Goal: Task Accomplishment & Management: Use online tool/utility

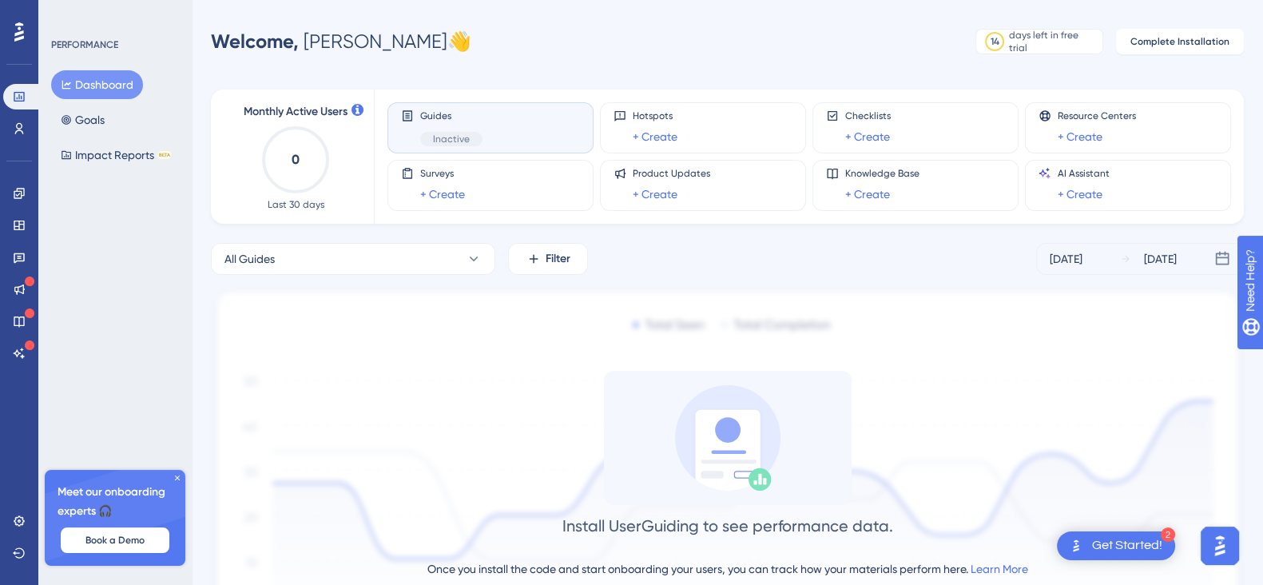
drag, startPoint x: 822, startPoint y: 1, endPoint x: 695, endPoint y: 22, distance: 128.9
click at [695, 22] on div "Performance Users Engagement Widgets Feedback Product Updates Knowledge Base AI…" at bounding box center [631, 363] width 1263 height 727
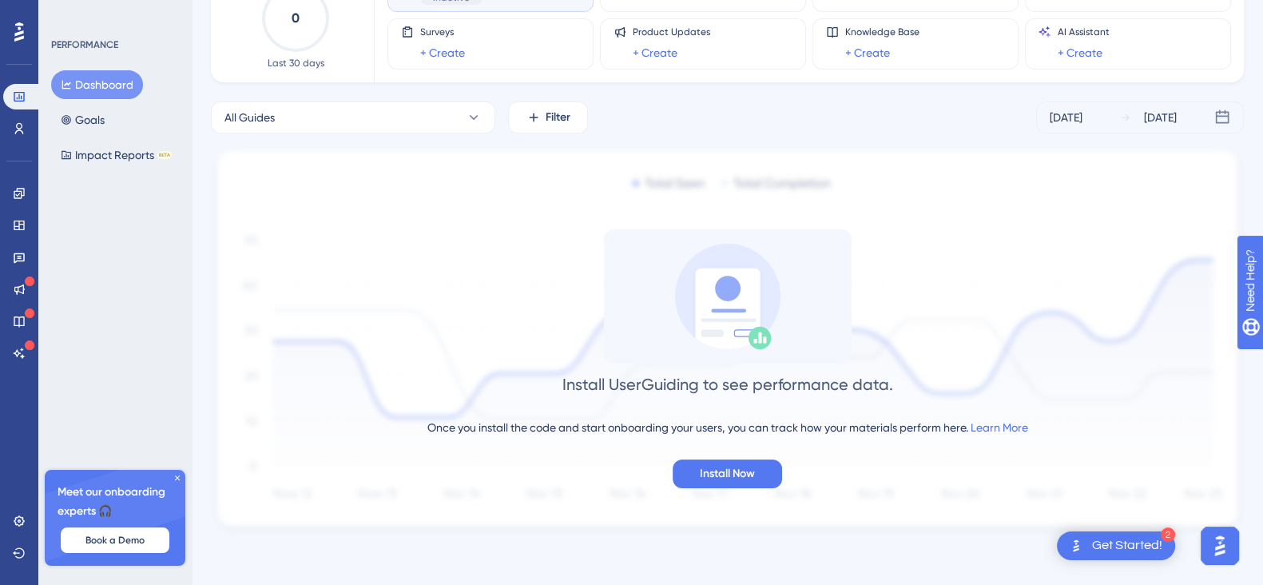
click at [659, 377] on div "Install UserGuiding to see performance data." at bounding box center [728, 384] width 331 height 22
click at [803, 415] on div "Install UserGuiding to see performance data. Once you install the code and star…" at bounding box center [727, 358] width 1033 height 259
click at [643, 420] on div "Once you install the code and start onboarding your users, you can track how yo…" at bounding box center [728, 427] width 601 height 19
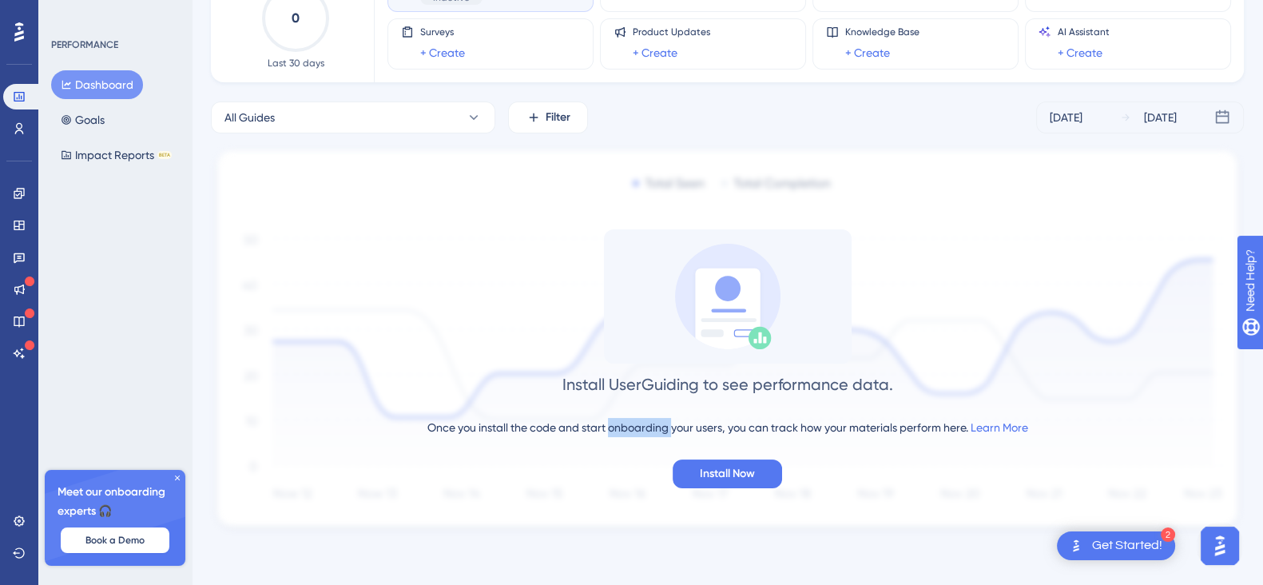
click at [643, 420] on div "Once you install the code and start onboarding your users, you can track how yo…" at bounding box center [728, 427] width 601 height 19
click at [742, 418] on div "Once you install the code and start onboarding your users, you can track how yo…" at bounding box center [728, 427] width 601 height 19
click at [816, 424] on div "Once you install the code and start onboarding your users, you can track how yo…" at bounding box center [728, 427] width 601 height 19
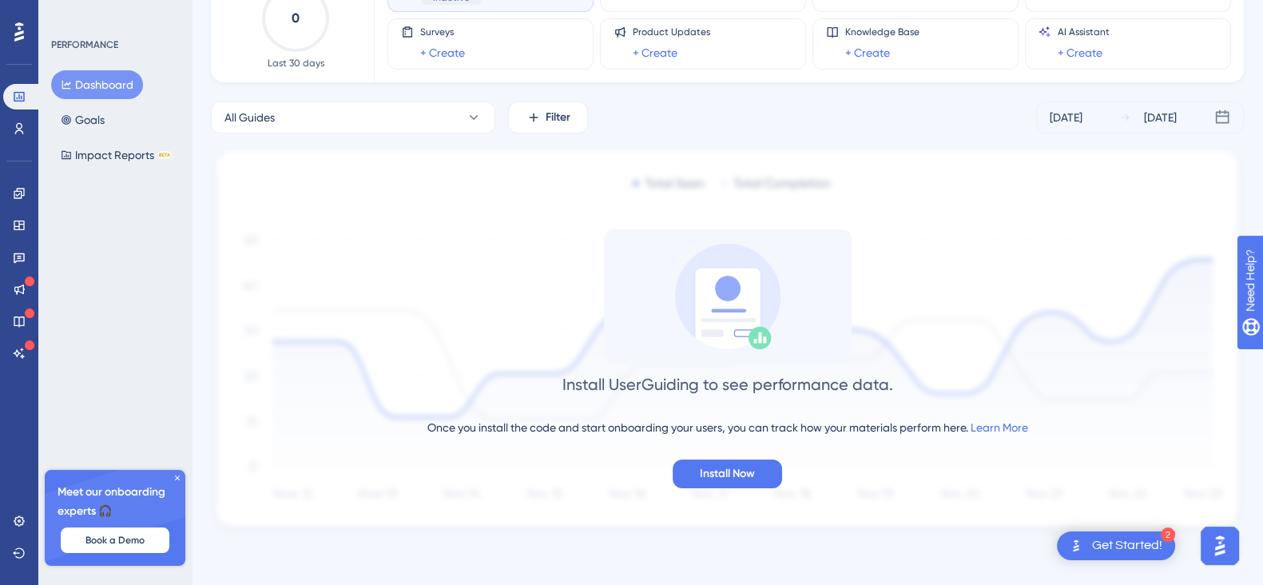
click at [862, 449] on div "Install UserGuiding to see performance data. Once you install the code and star…" at bounding box center [727, 358] width 1033 height 259
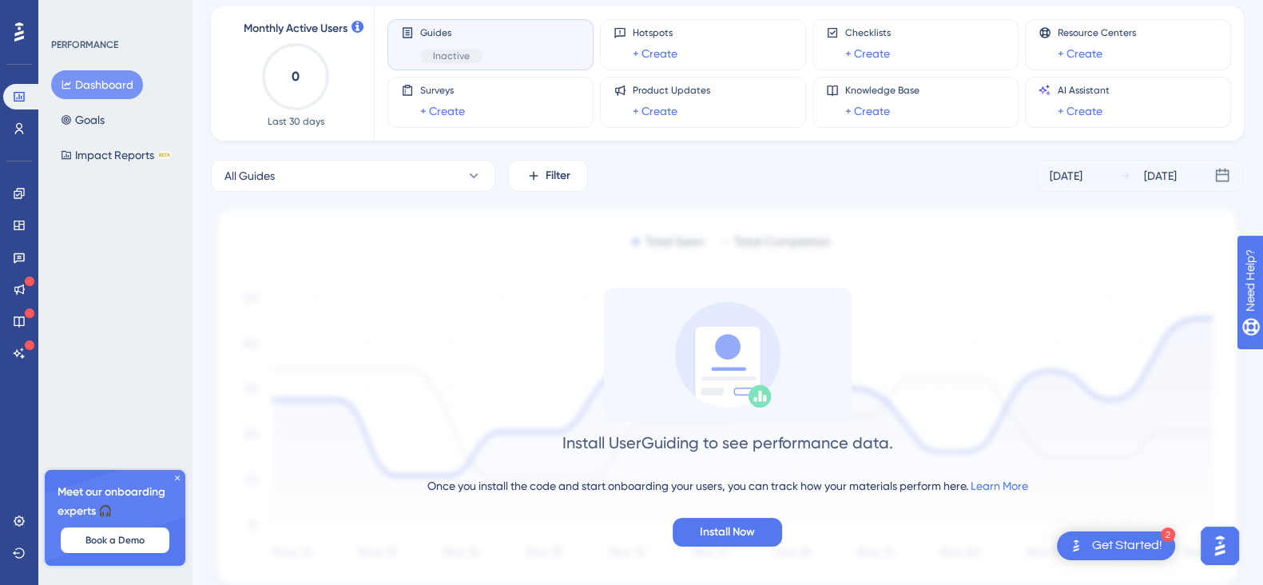
scroll to position [0, 0]
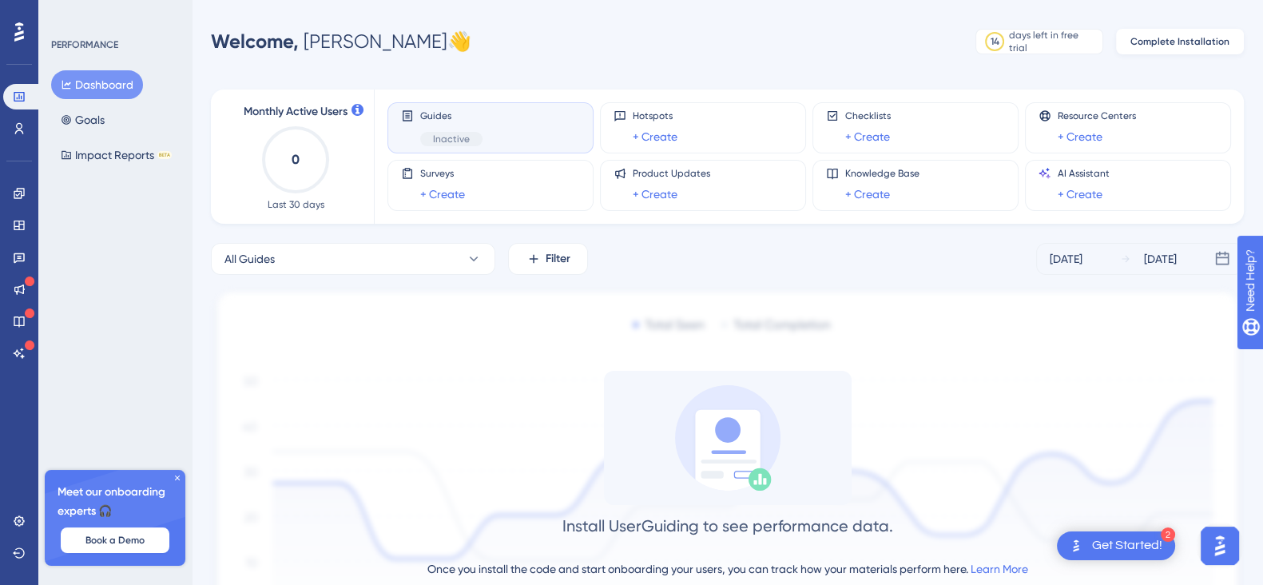
click at [1183, 45] on span "Complete Installation" at bounding box center [1180, 41] width 99 height 13
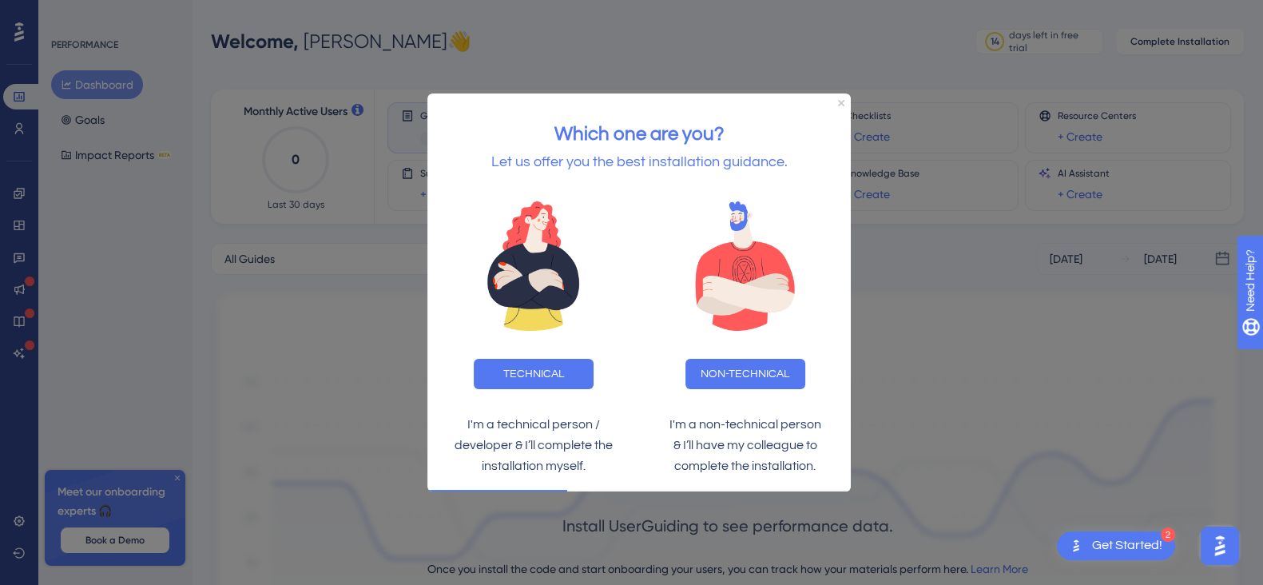
click at [841, 106] on div "Which one are you? Let us offer you the best installation guidance." at bounding box center [640, 139] width 424 height 93
click at [841, 104] on icon "Close Preview" at bounding box center [841, 102] width 6 height 6
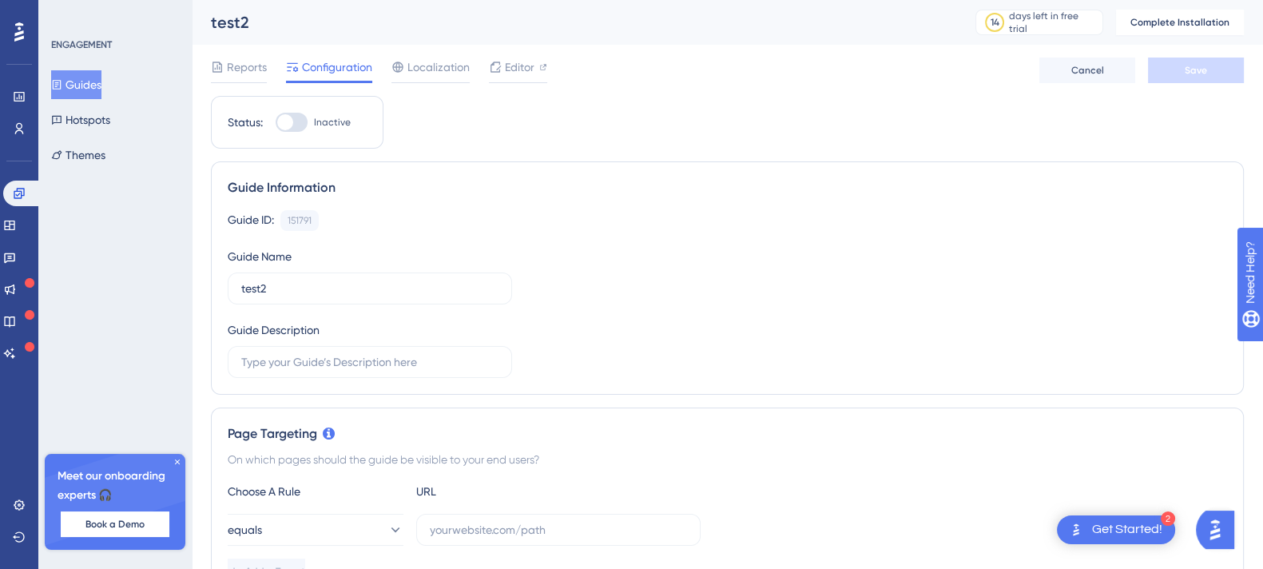
click at [79, 82] on button "Guides" at bounding box center [76, 84] width 50 height 29
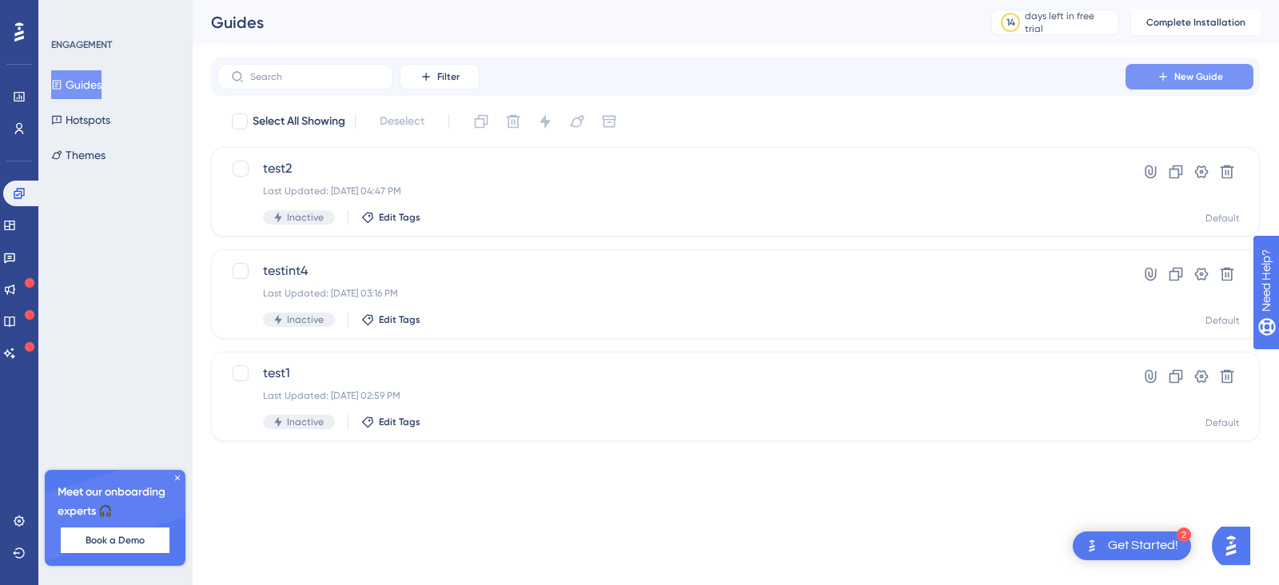
click at [1209, 74] on span "New Guide" at bounding box center [1198, 76] width 49 height 13
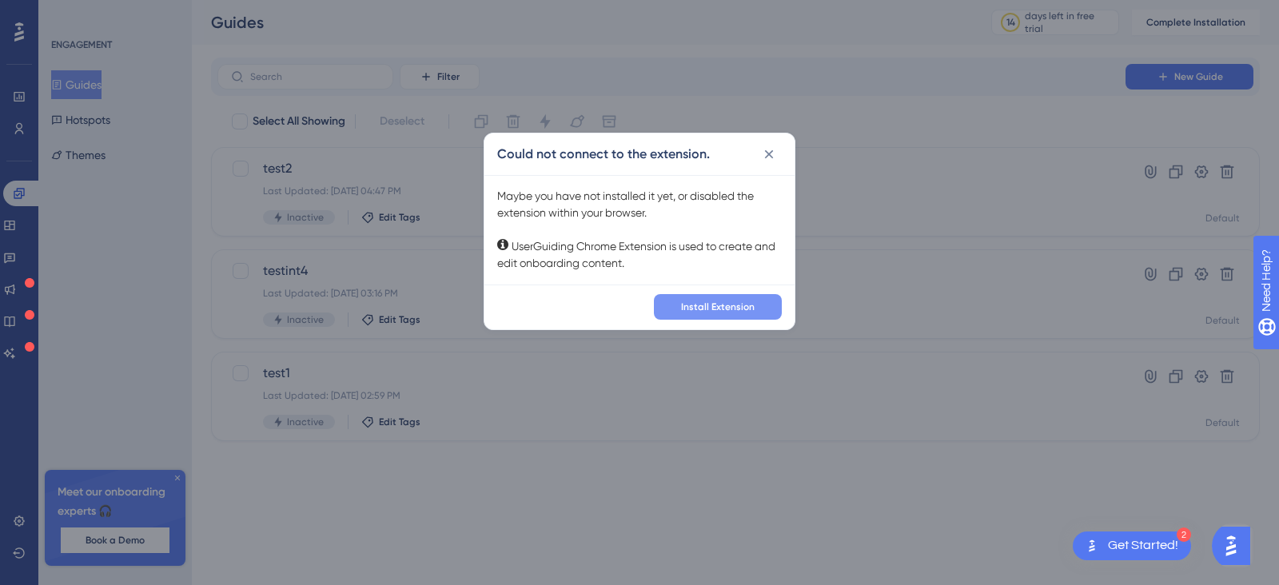
click at [694, 301] on span "Install Extension" at bounding box center [718, 306] width 74 height 13
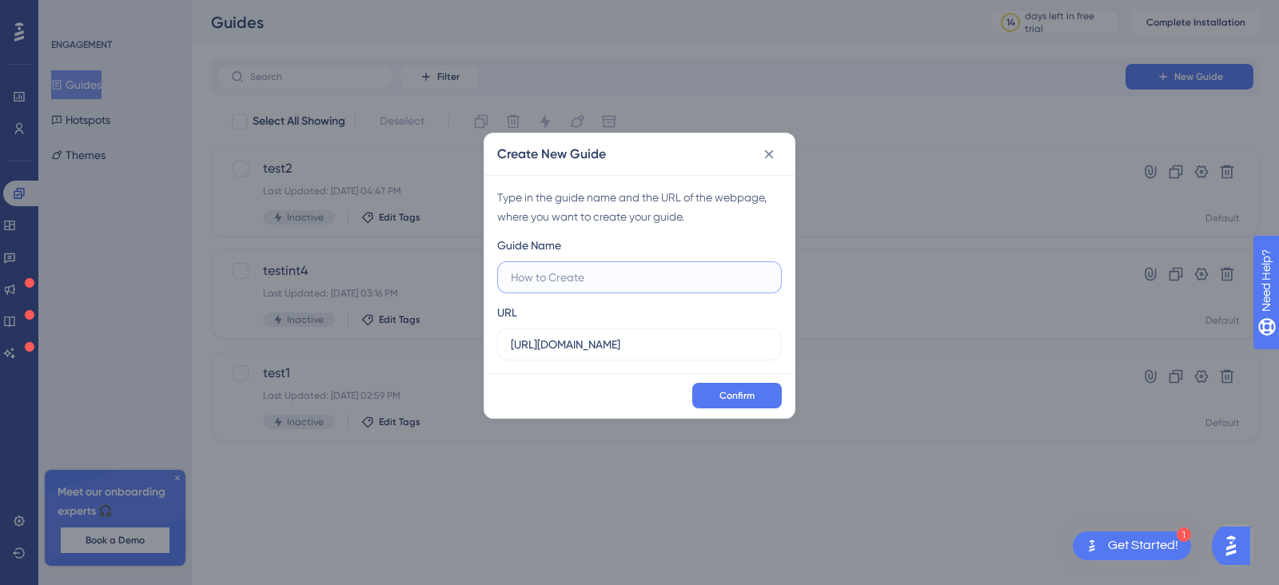
click at [567, 269] on input "text" at bounding box center [639, 278] width 257 height 18
paste input "http://localhost:8181/cogs/operational/GenericPage.jsf"
type input "http://localhost:8181/cogs/operational/GenericPage.jsf"
type input "n1"
paste input "://localhost:8181/cogs/operational/GenericPage.jsf"
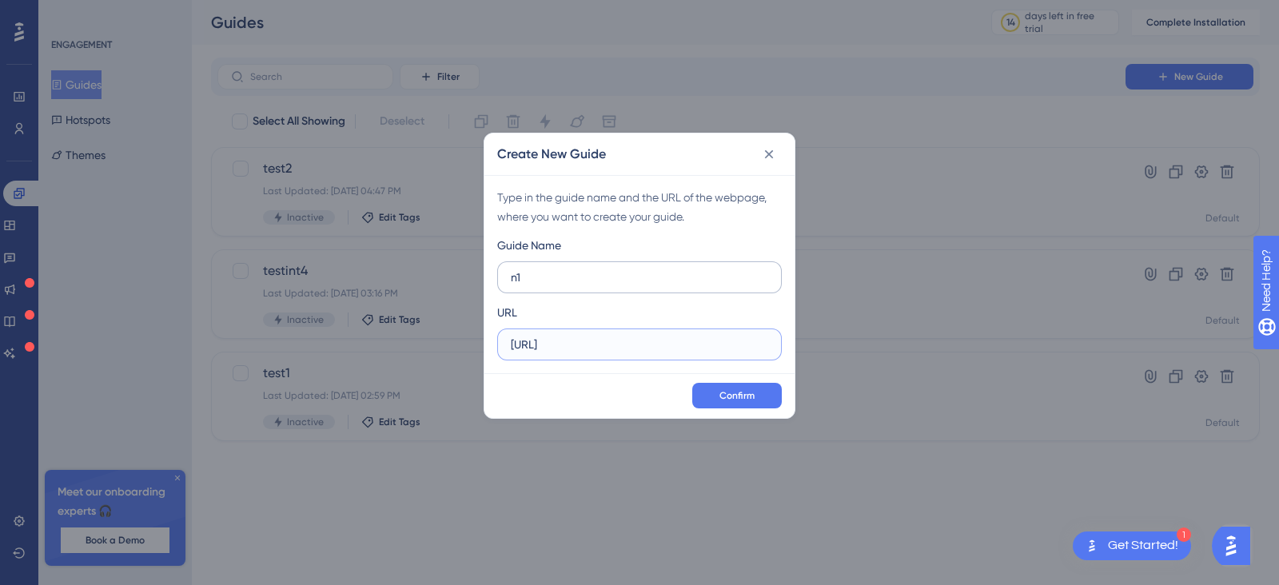
scroll to position [0, 31]
type input "http://localhost:8181/cogs/operational/GenericPage.jsf"
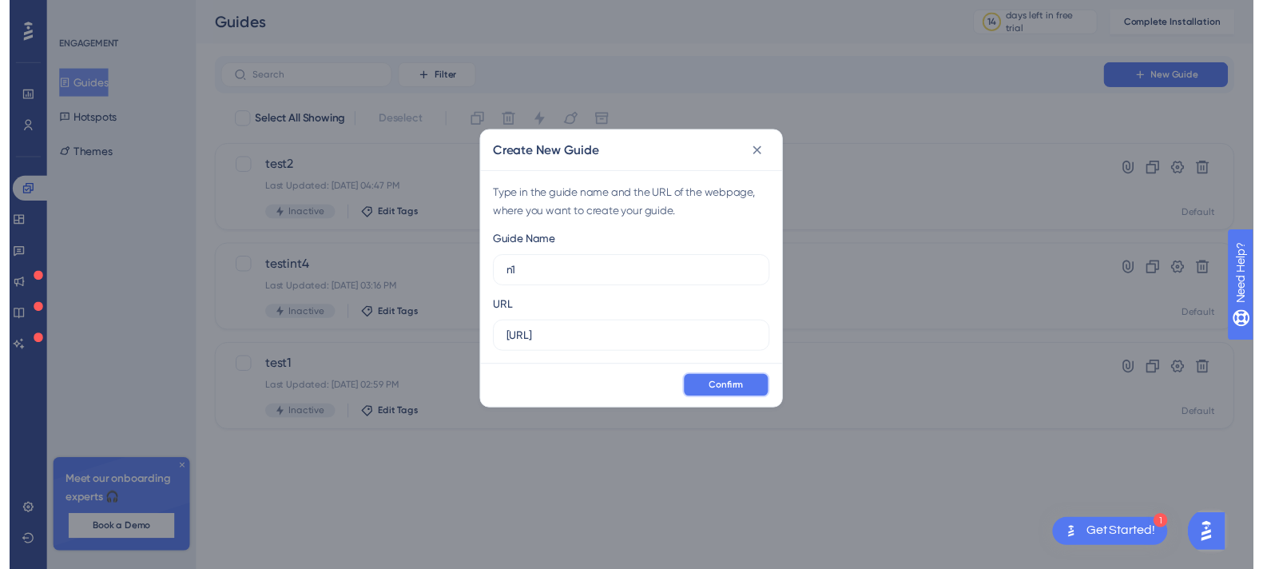
scroll to position [0, 0]
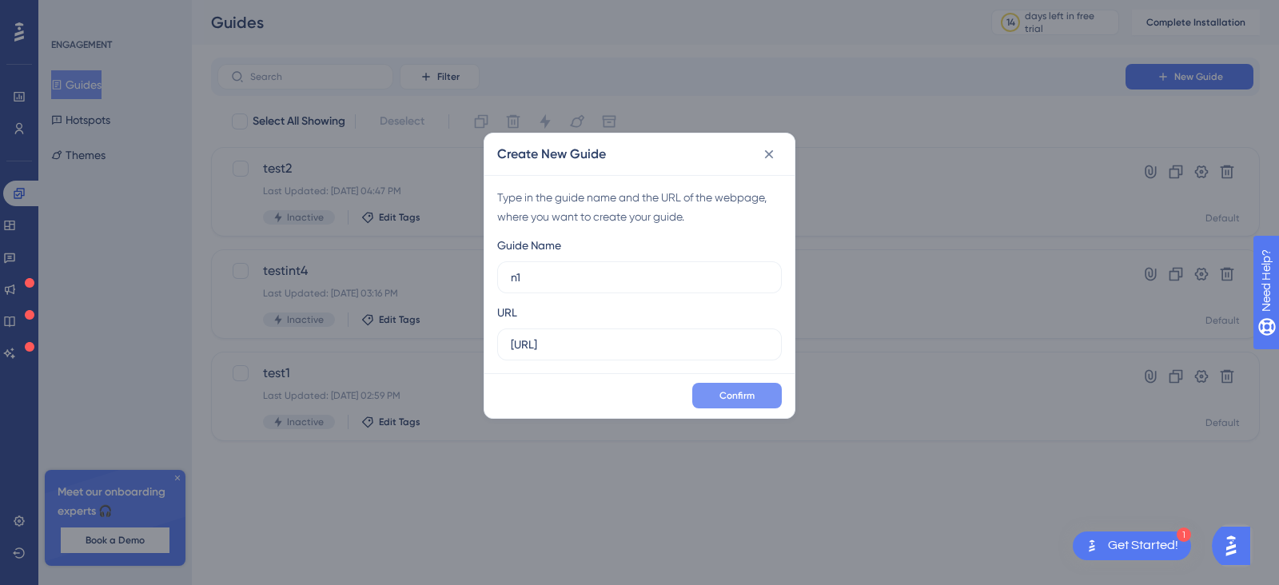
click at [752, 398] on span "Confirm" at bounding box center [736, 395] width 35 height 13
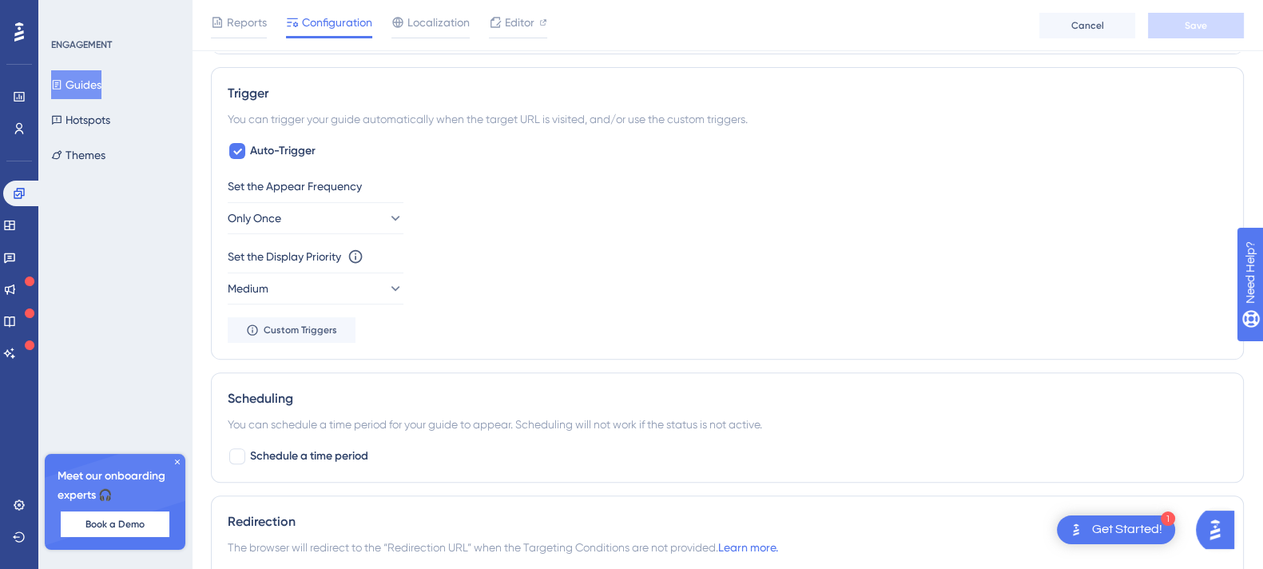
scroll to position [432, 0]
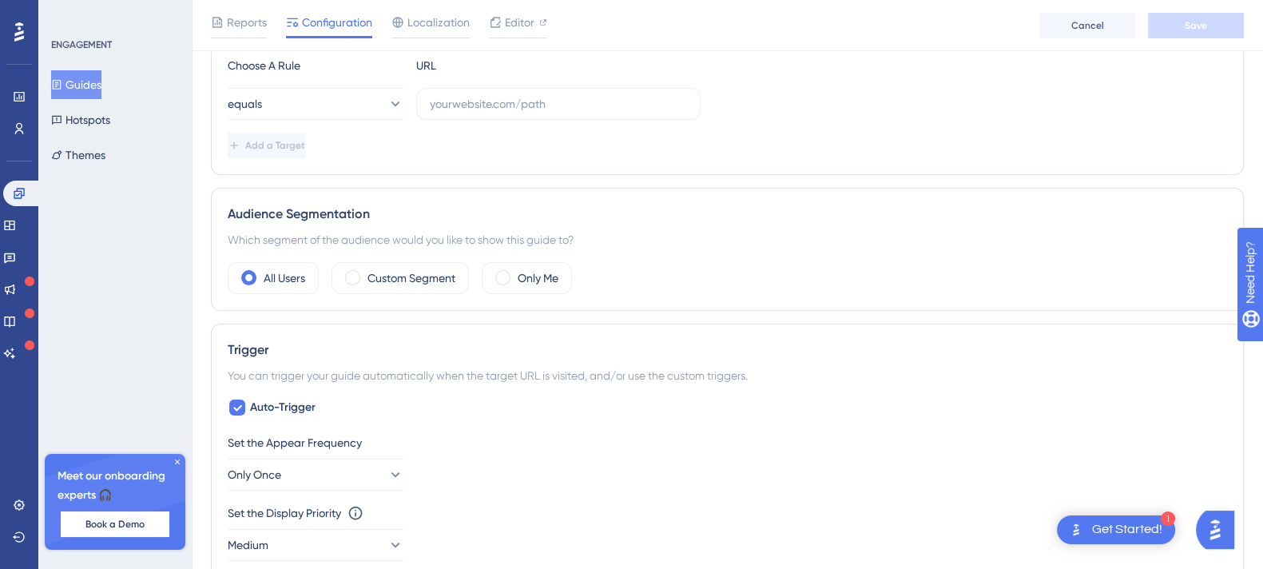
click at [99, 77] on button "Guides" at bounding box center [76, 84] width 50 height 29
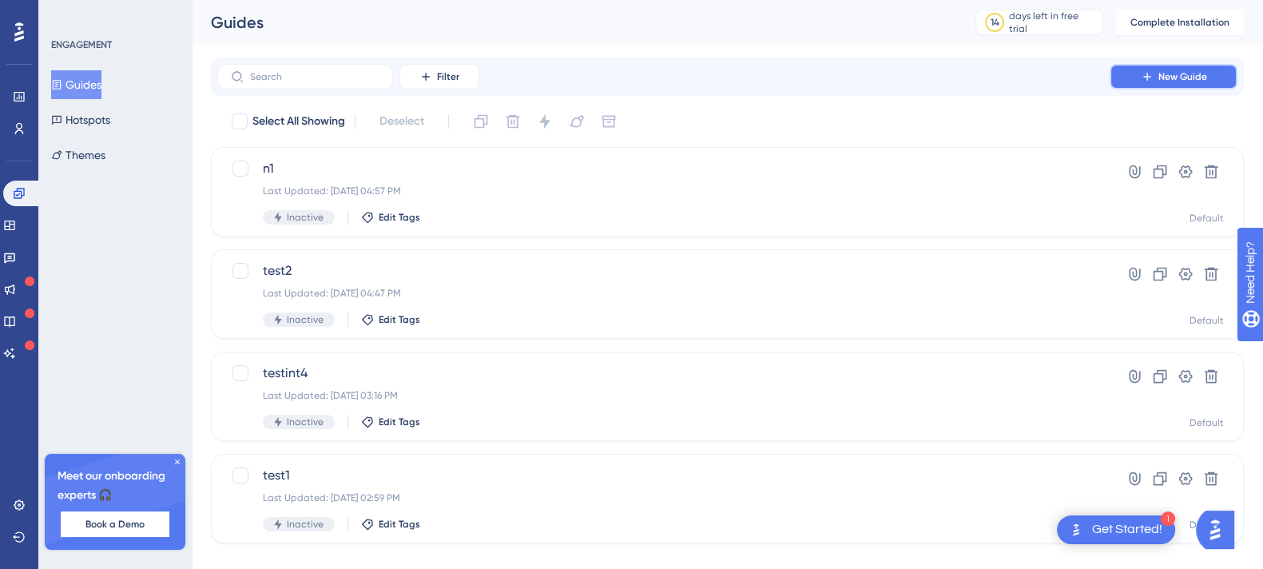
click at [1154, 73] on button "New Guide" at bounding box center [1174, 77] width 128 height 26
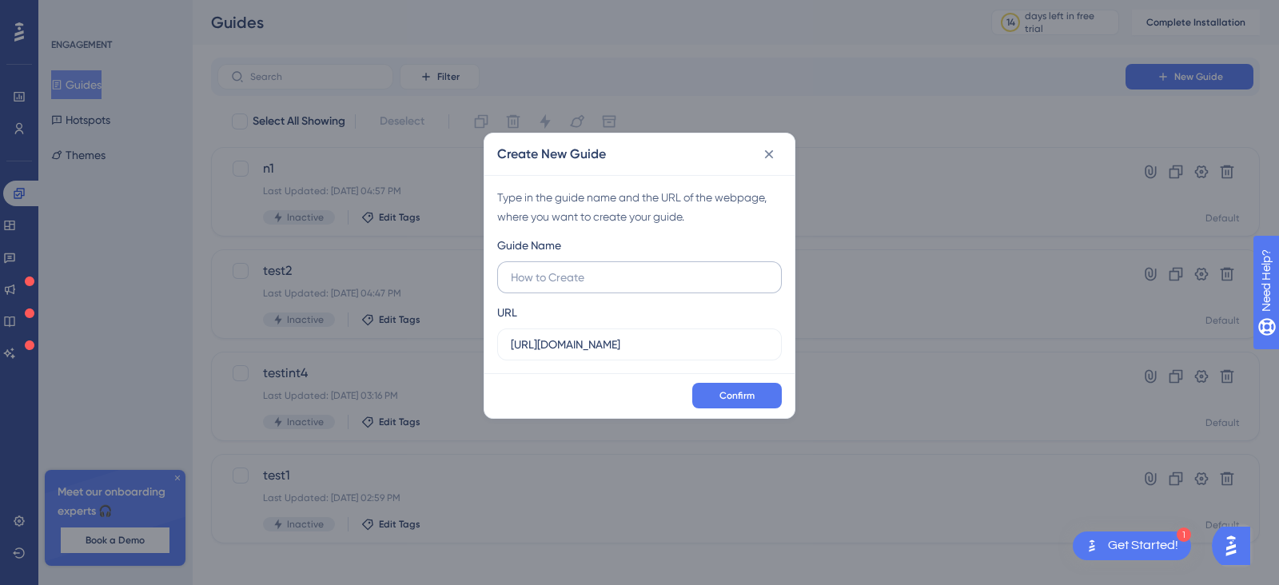
click at [580, 281] on input "text" at bounding box center [639, 278] width 257 height 18
type input "intuat"
click at [670, 337] on input "[URL][DOMAIN_NAME]" at bounding box center [639, 345] width 257 height 18
click at [670, 337] on input "https://int4.scatech.org" at bounding box center [639, 345] width 257 height 18
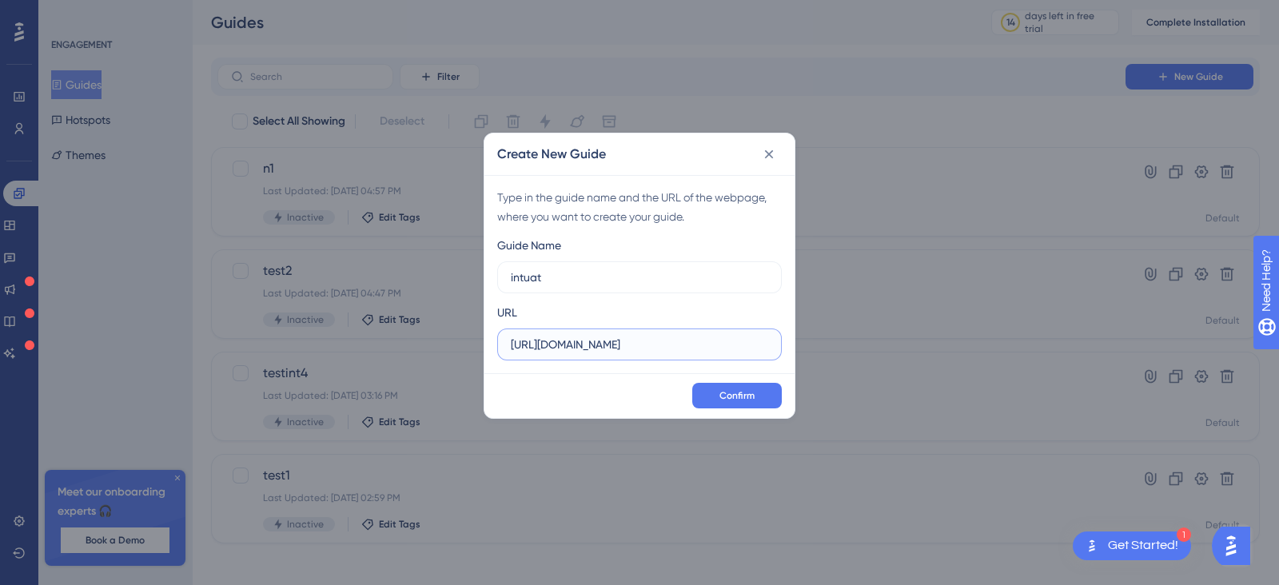
paste input "uat.scatech.org/INTUAT/operational/dataStatus.jsf"
type input "https://intuat.scatech.org/INTUAT/operational/dataStatus.jsf"
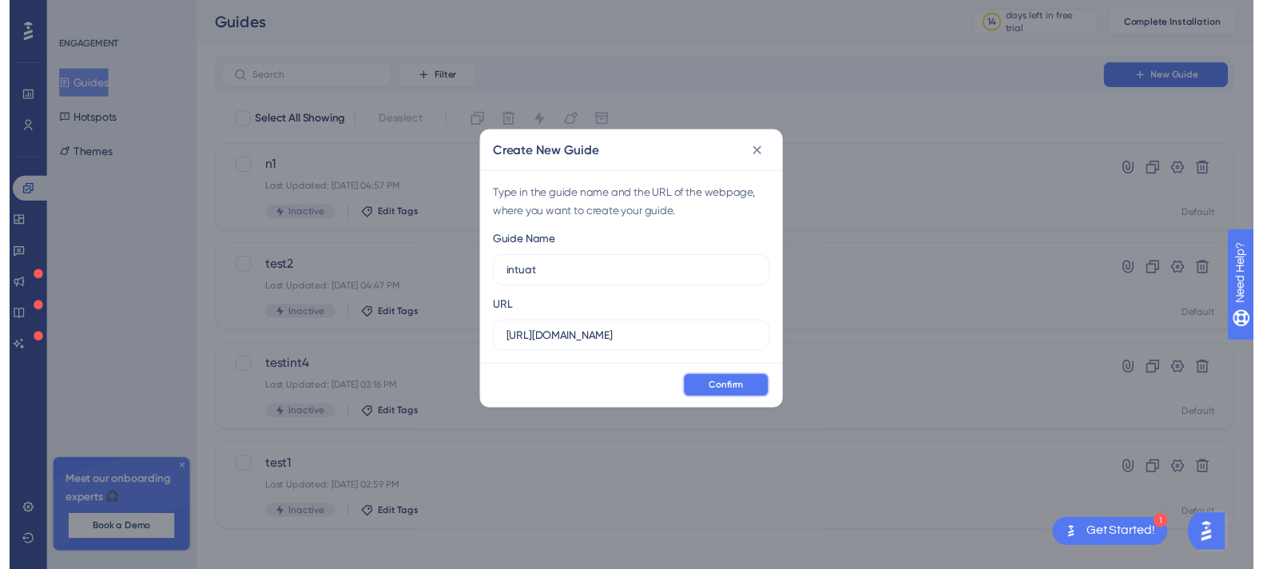
scroll to position [0, 0]
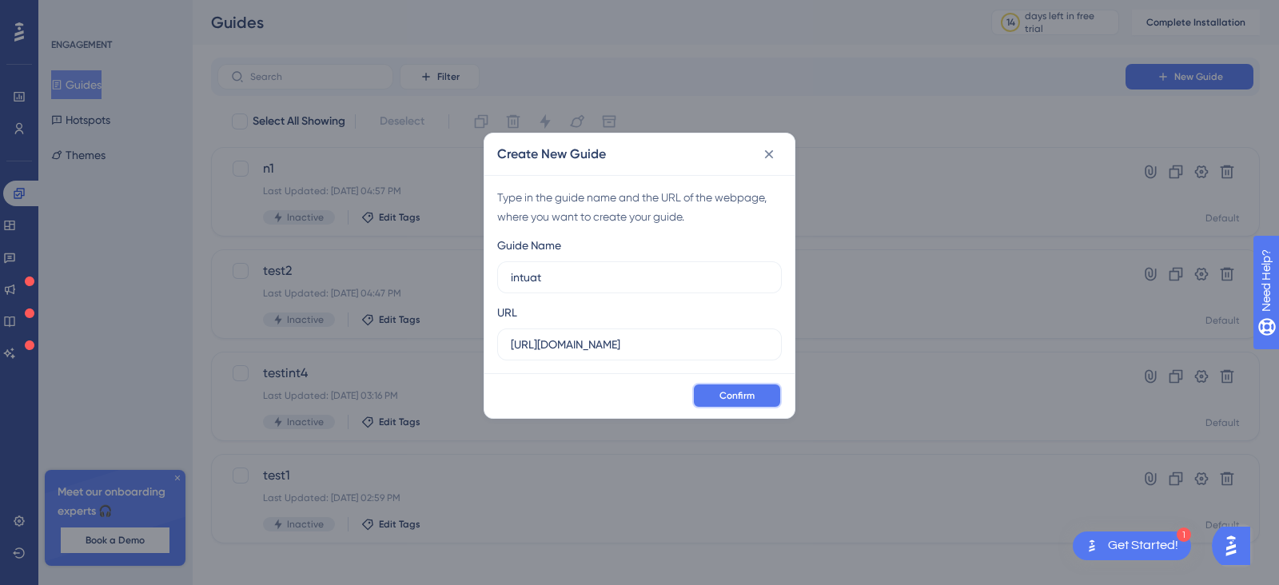
click at [751, 392] on span "Confirm" at bounding box center [736, 395] width 35 height 13
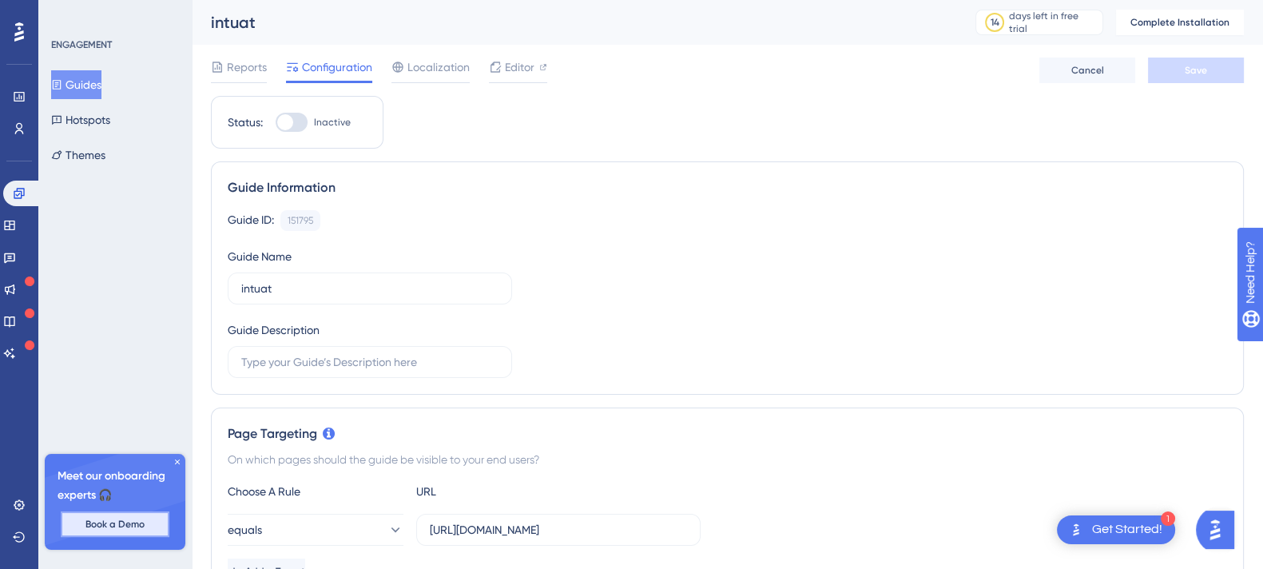
click at [109, 533] on button "Book a Demo" at bounding box center [115, 524] width 109 height 26
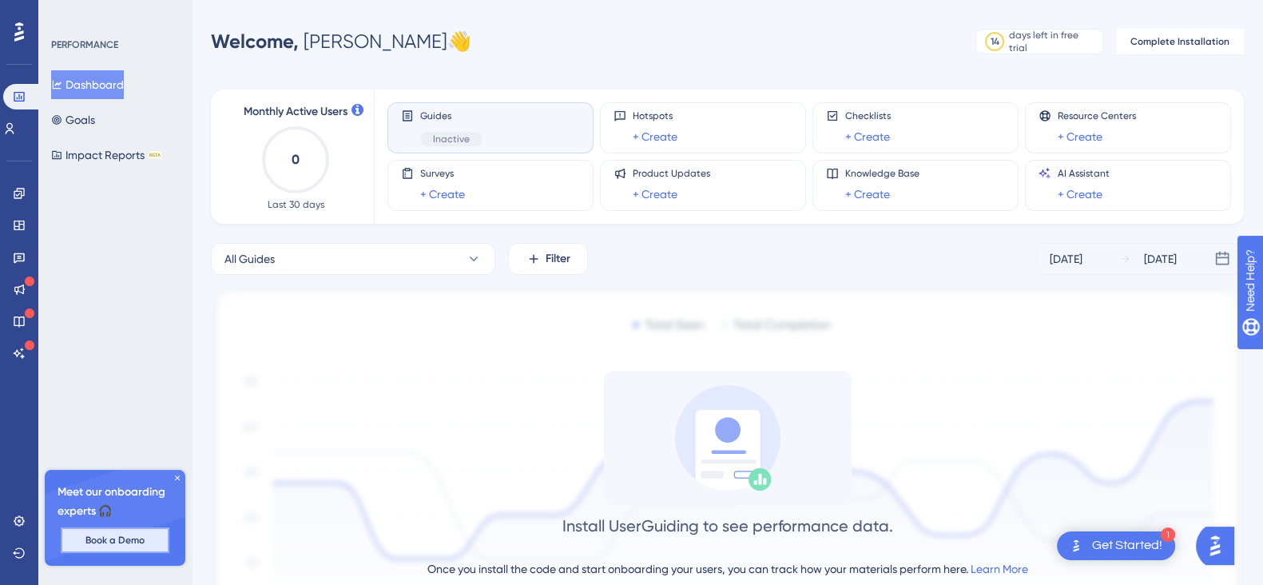
click at [125, 534] on span "Book a Demo" at bounding box center [115, 540] width 59 height 13
click at [16, 125] on icon at bounding box center [9, 128] width 13 height 13
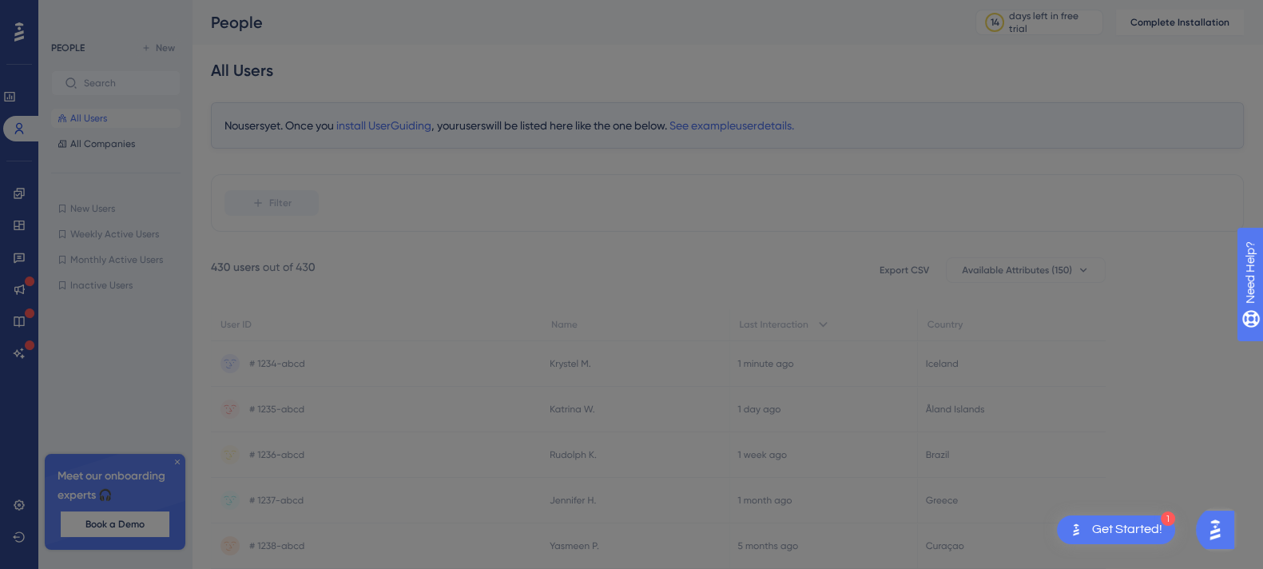
click at [26, 94] on div "Welcome to your Users page 🥳 You can dive deeper into what users are doing in y…" at bounding box center [639, 292] width 1279 height 585
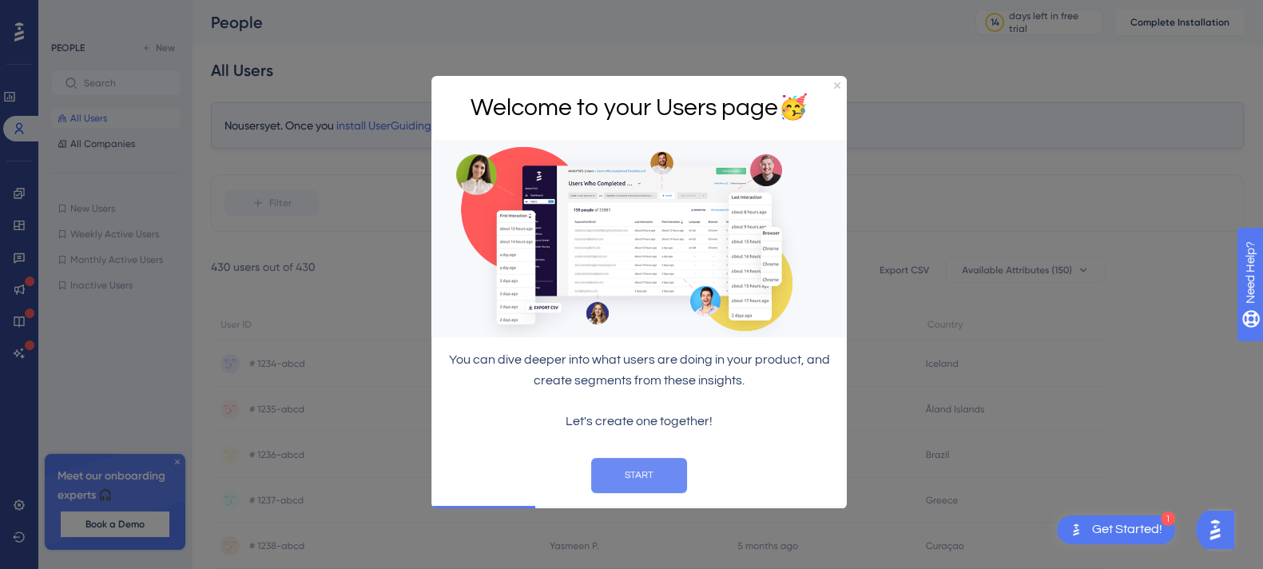
click at [646, 475] on button "START" at bounding box center [639, 475] width 96 height 35
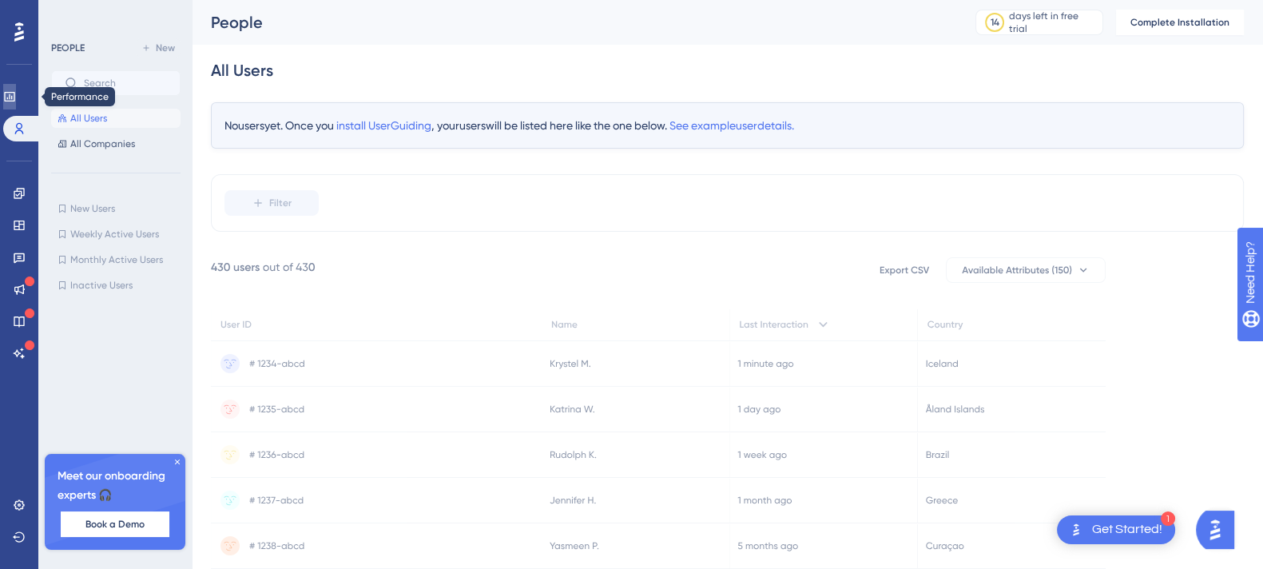
click at [16, 96] on link at bounding box center [9, 97] width 13 height 26
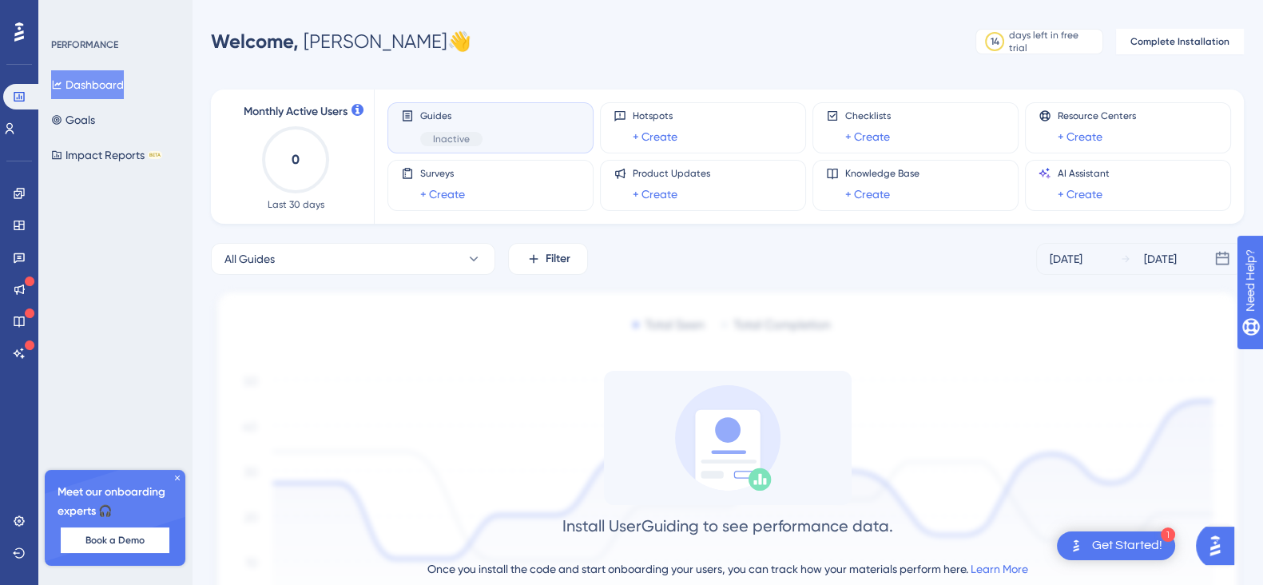
click at [506, 137] on div "Guides Inactive" at bounding box center [490, 127] width 179 height 37
click at [448, 125] on div "Guides Inactive" at bounding box center [451, 127] width 62 height 37
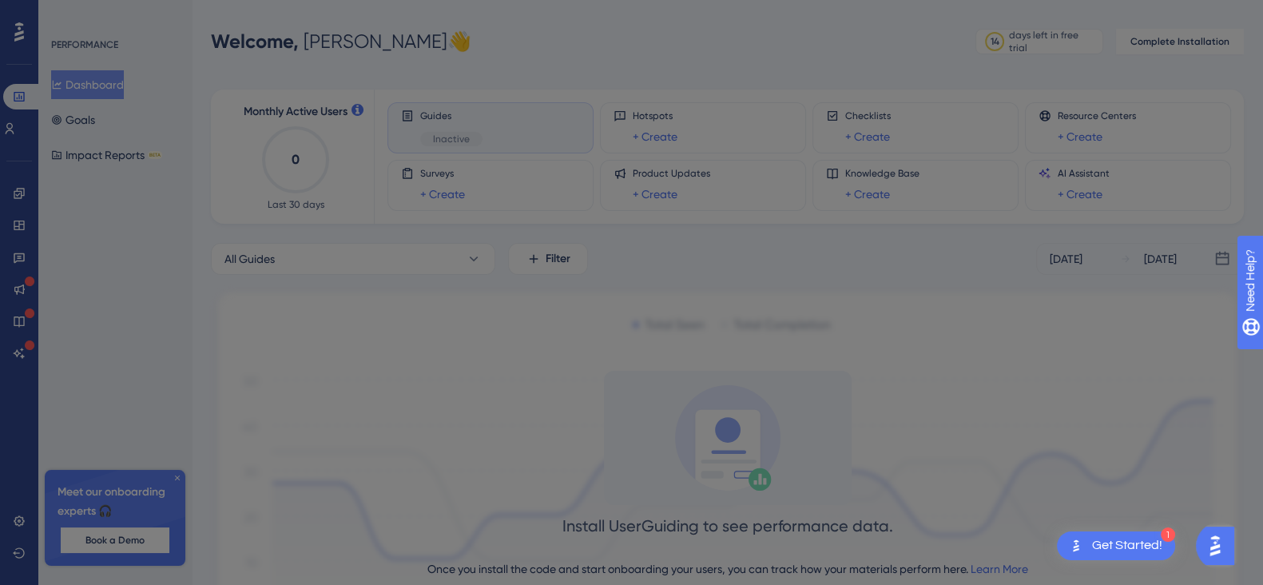
click at [0, 0] on html "💡 Do not forget to Rename and save your Segments when you are done with your co…" at bounding box center [639, 292] width 1279 height 585
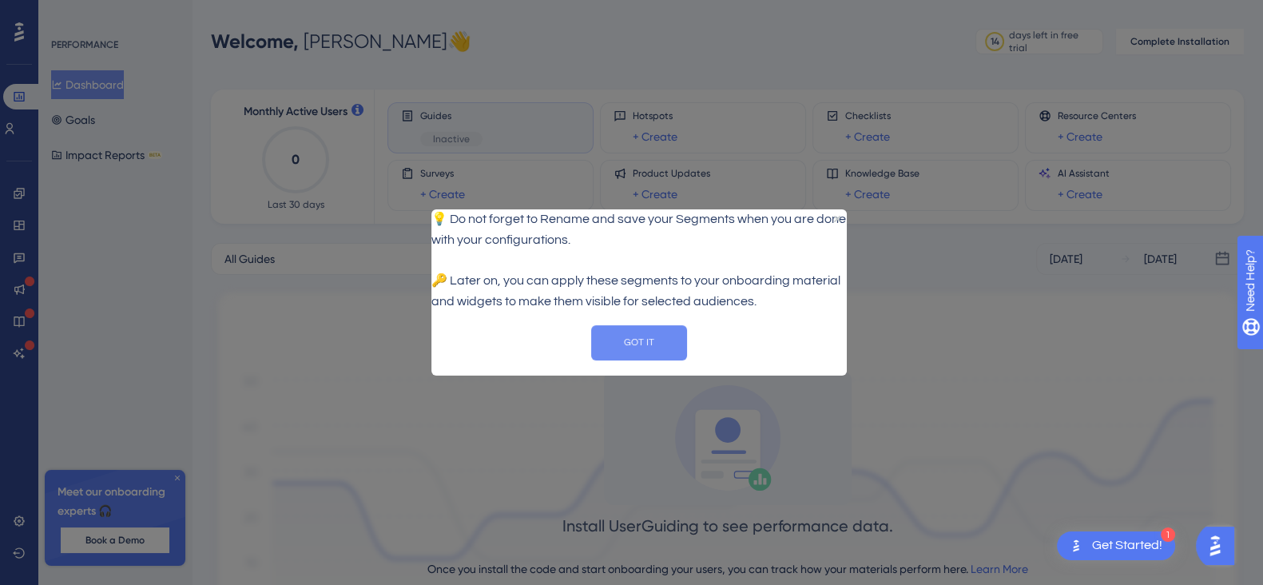
click at [634, 341] on button "GOT IT" at bounding box center [639, 341] width 96 height 35
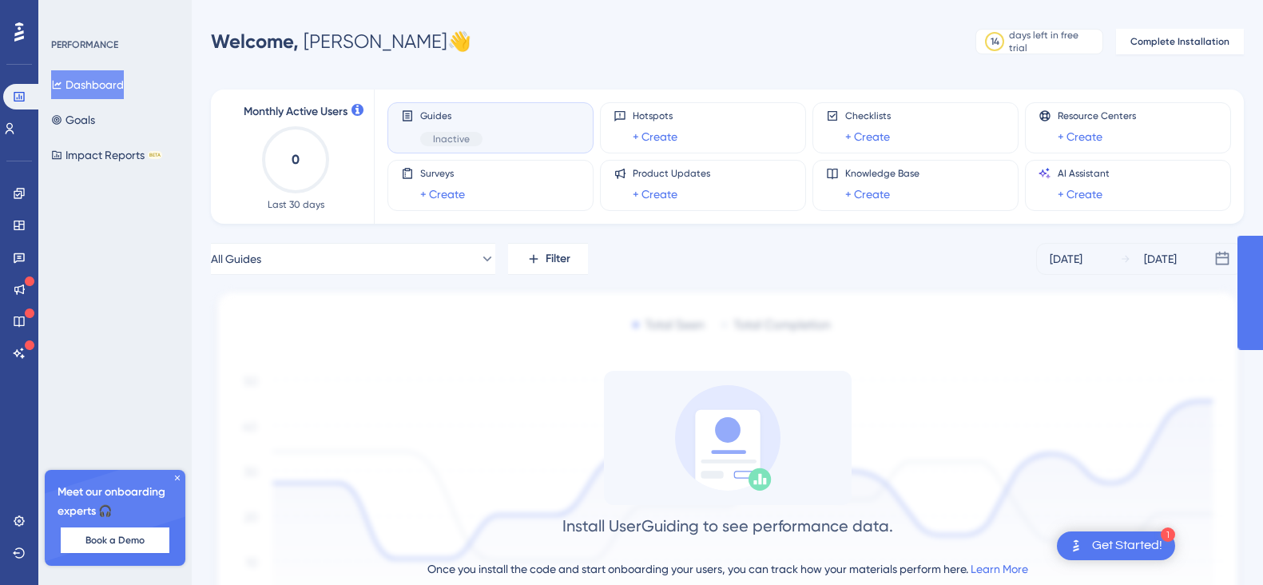
click at [522, 133] on div "Guides Inactive" at bounding box center [490, 127] width 179 height 37
click at [408, 115] on icon at bounding box center [408, 115] width 10 height 10
click at [177, 477] on icon at bounding box center [177, 477] width 5 height 5
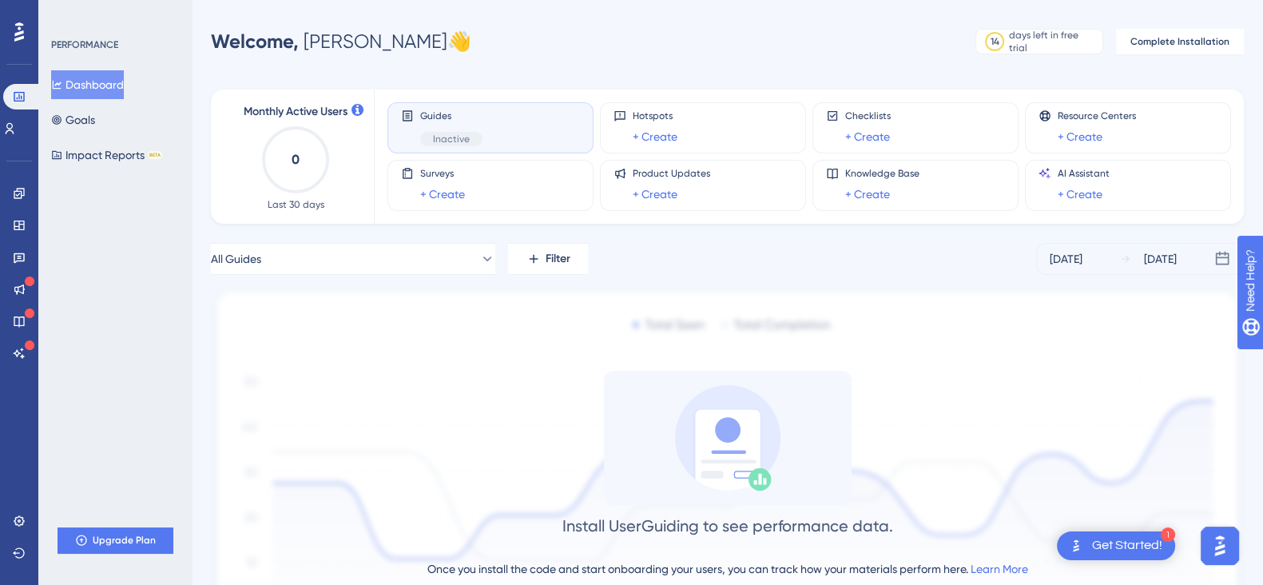
click at [20, 30] on icon at bounding box center [19, 31] width 10 height 19
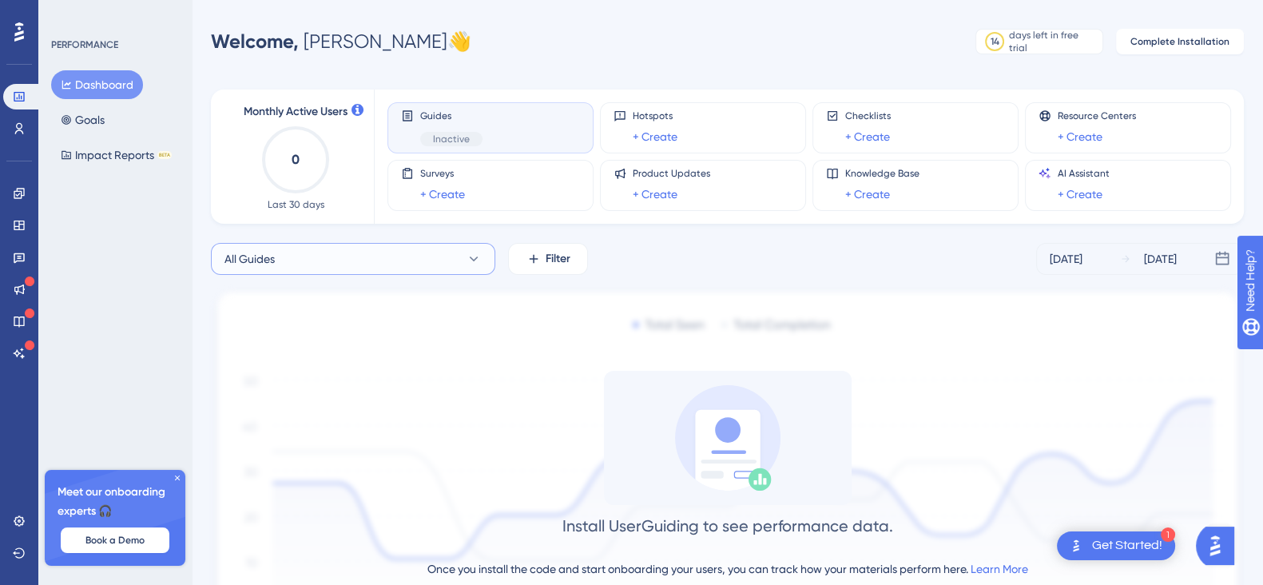
click at [386, 258] on button "All Guides" at bounding box center [353, 259] width 285 height 32
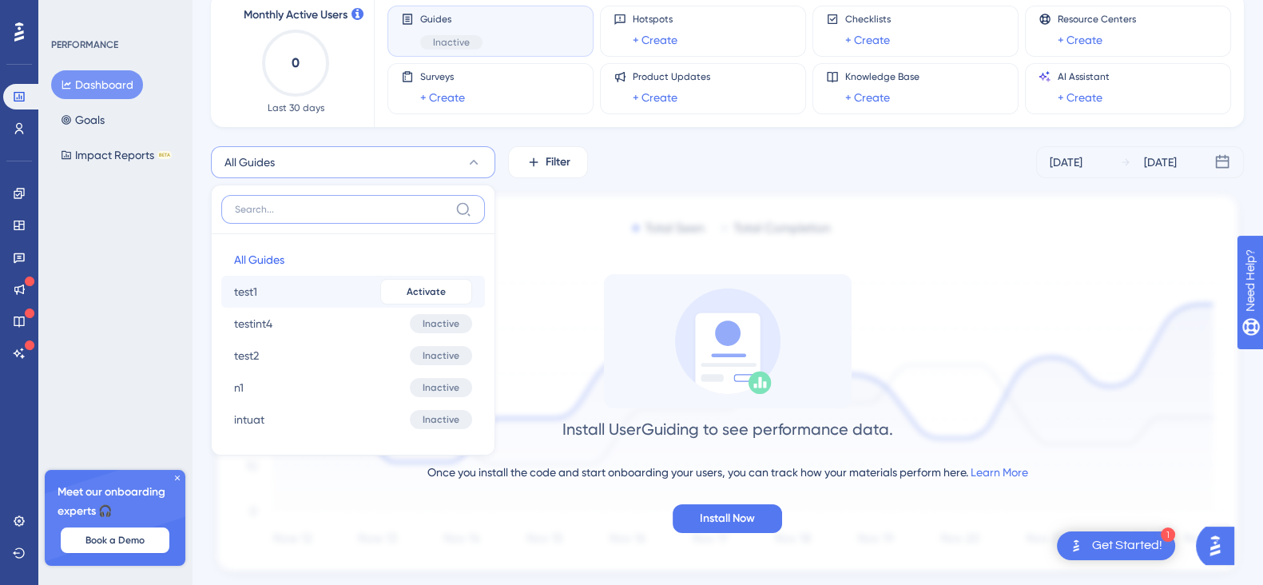
scroll to position [141, 0]
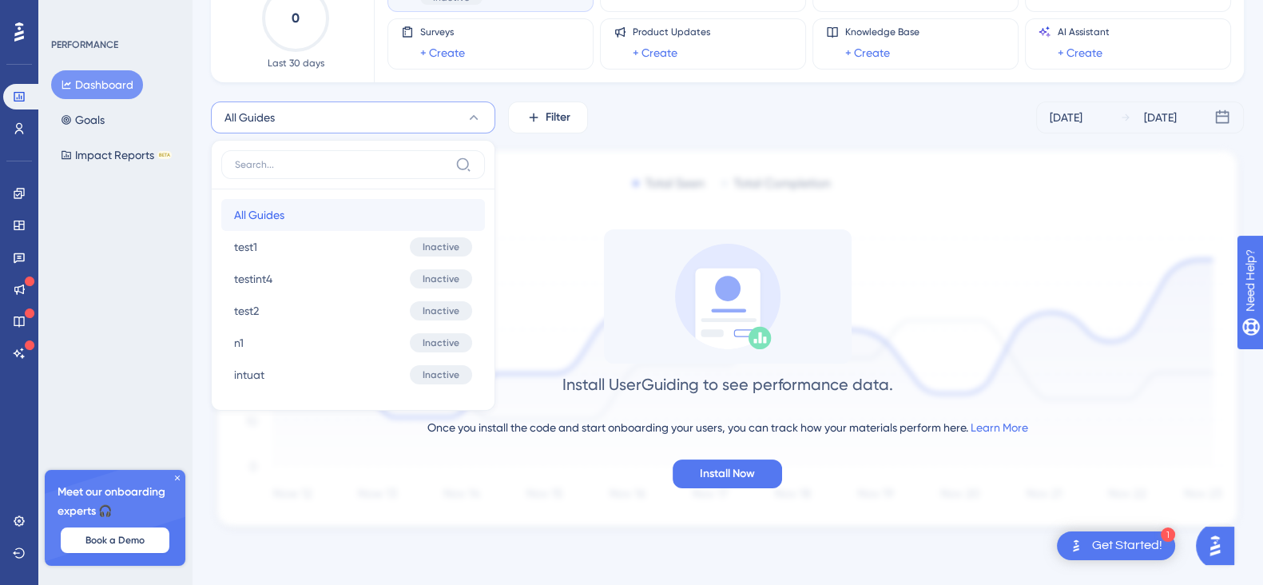
click at [326, 217] on button "All Guides All Guides" at bounding box center [353, 215] width 264 height 32
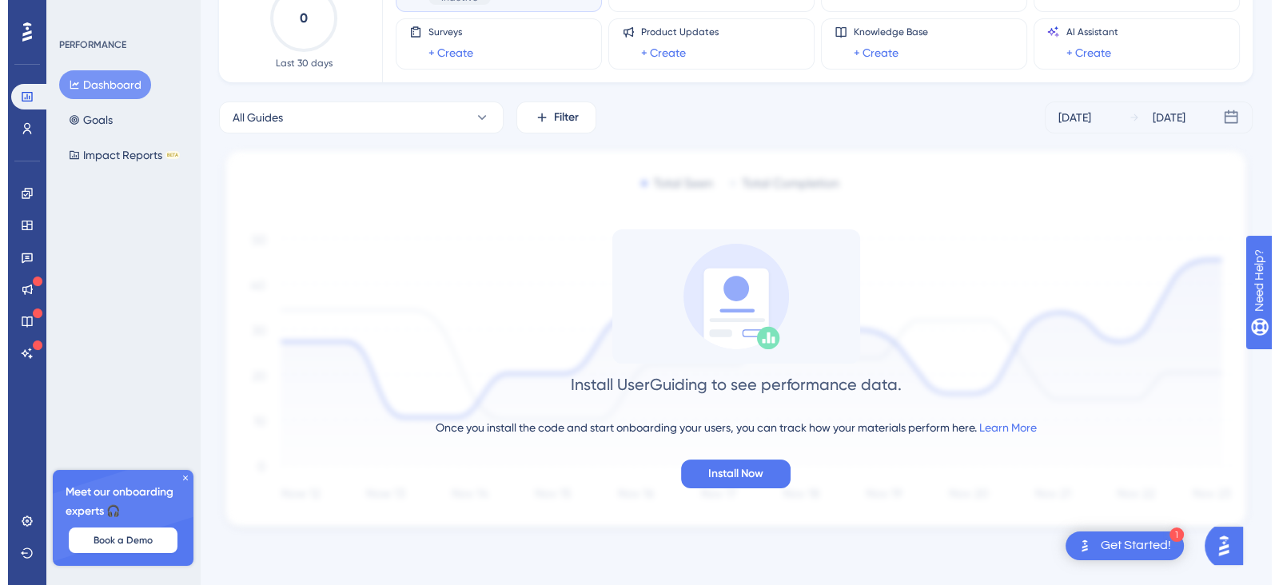
scroll to position [0, 0]
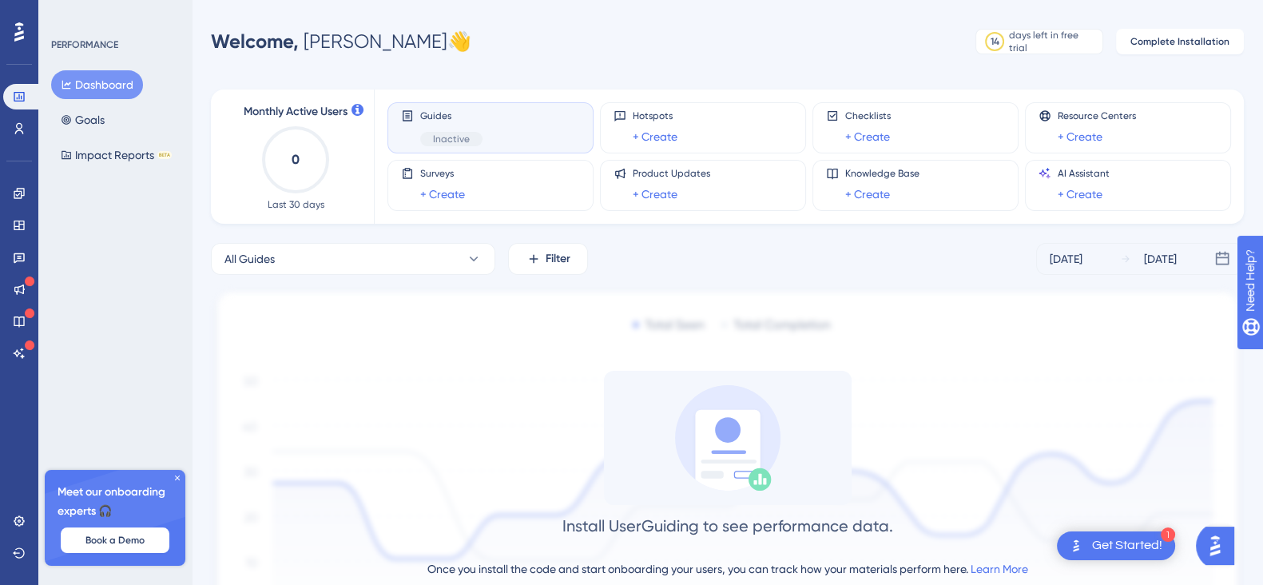
click at [509, 115] on div "Guides Inactive" at bounding box center [490, 127] width 179 height 37
click at [17, 125] on icon at bounding box center [19, 128] width 13 height 13
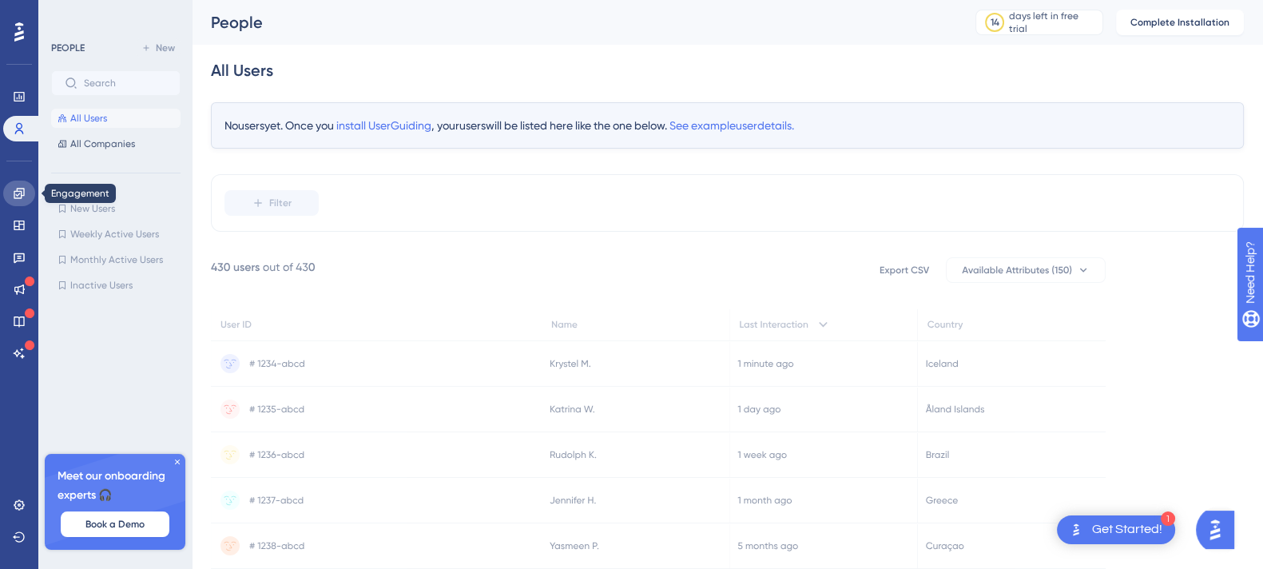
click at [20, 201] on link at bounding box center [19, 194] width 32 height 26
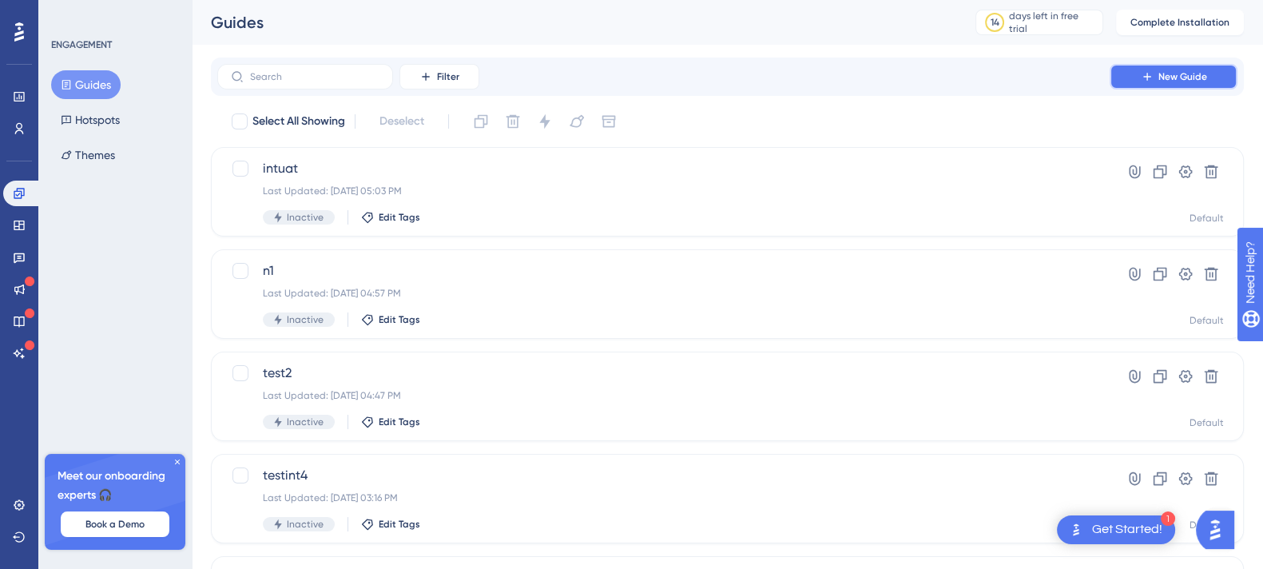
click at [1173, 75] on span "New Guide" at bounding box center [1183, 76] width 49 height 13
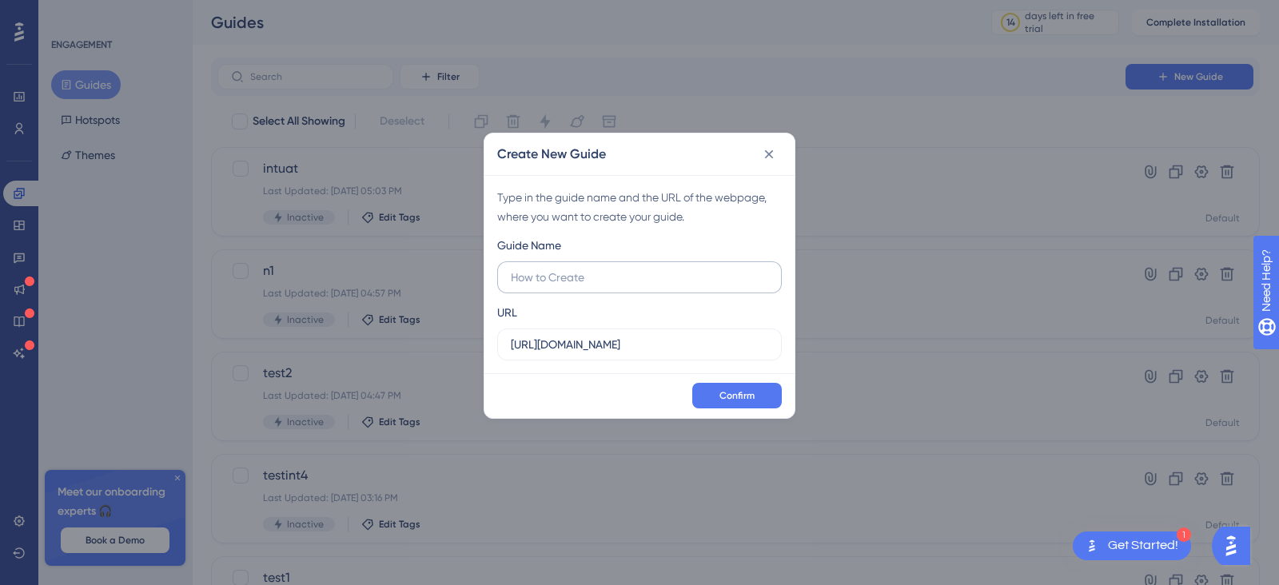
click at [567, 270] on input "text" at bounding box center [639, 278] width 257 height 18
type input "ttt"
click at [651, 342] on input "https://int4.scatech.org" at bounding box center [639, 345] width 257 height 18
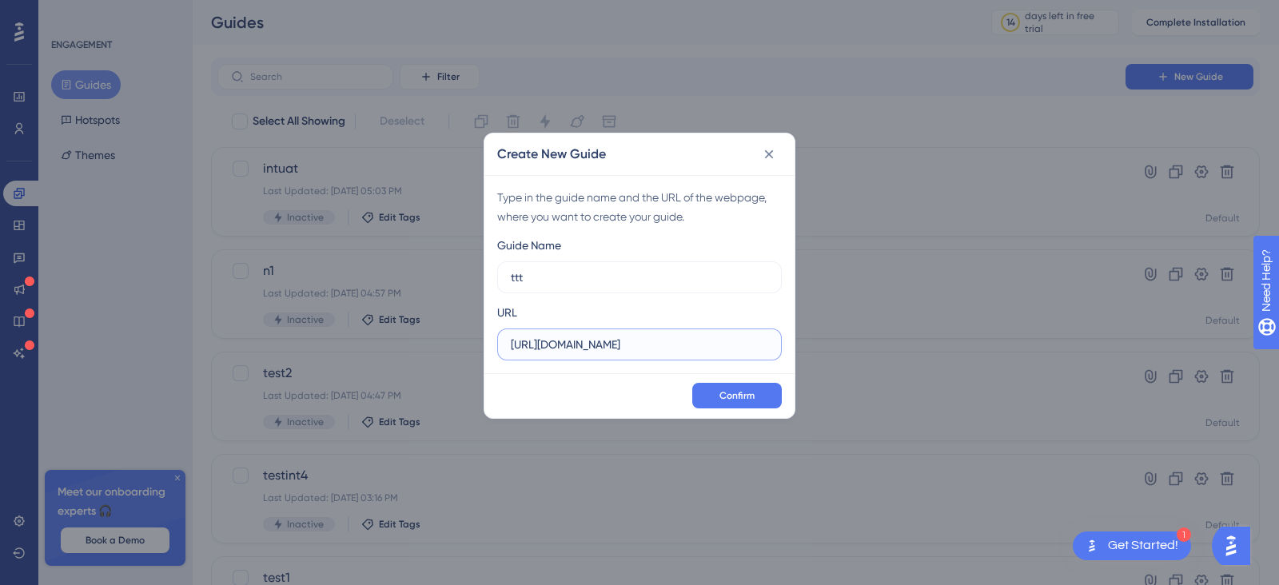
paste input "/PQASM1/operational/GenericPage.jsf"
type input "https://int4.scatech.org/PQASM1/operational/GenericPage.jsf"
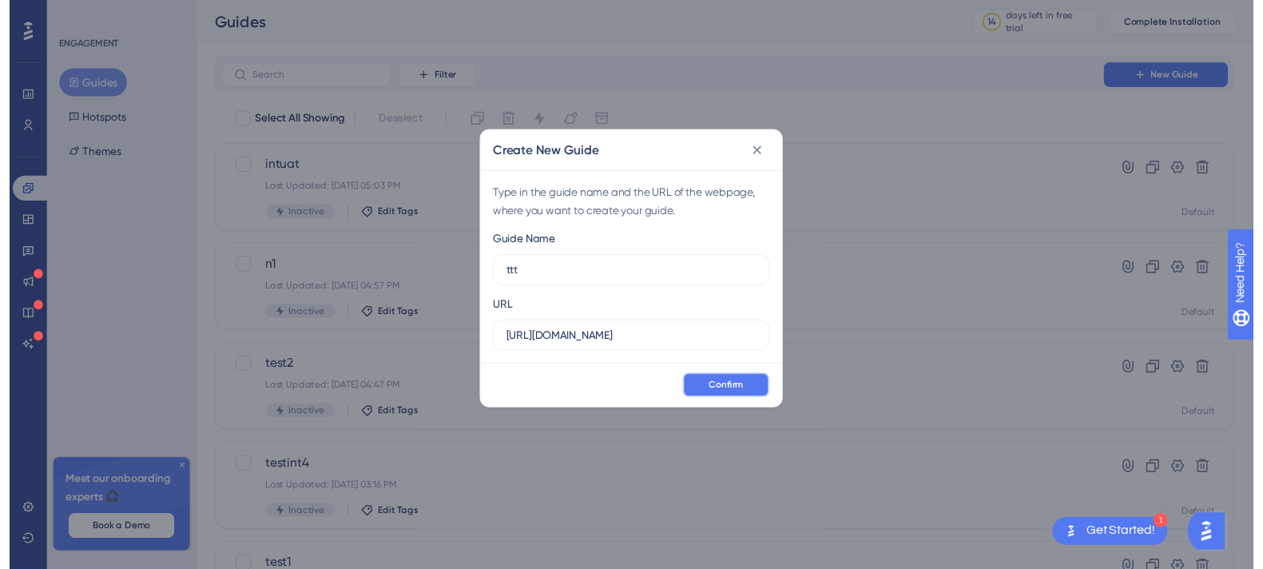
scroll to position [0, 0]
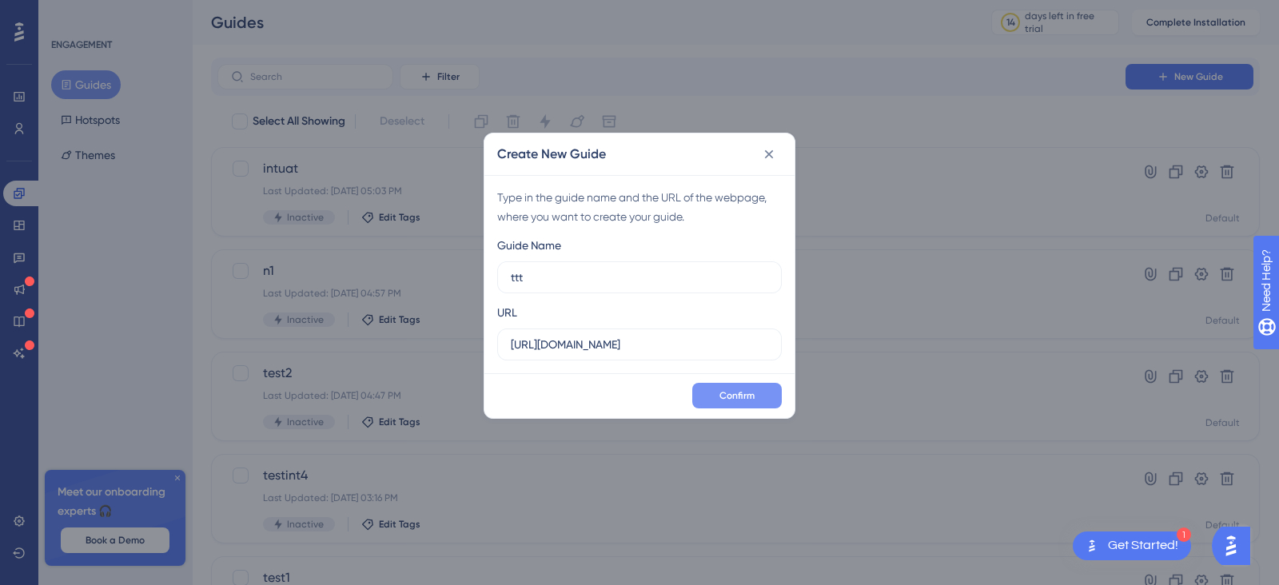
click at [738, 393] on span "Confirm" at bounding box center [736, 395] width 35 height 13
